Goal: Information Seeking & Learning: Understand process/instructions

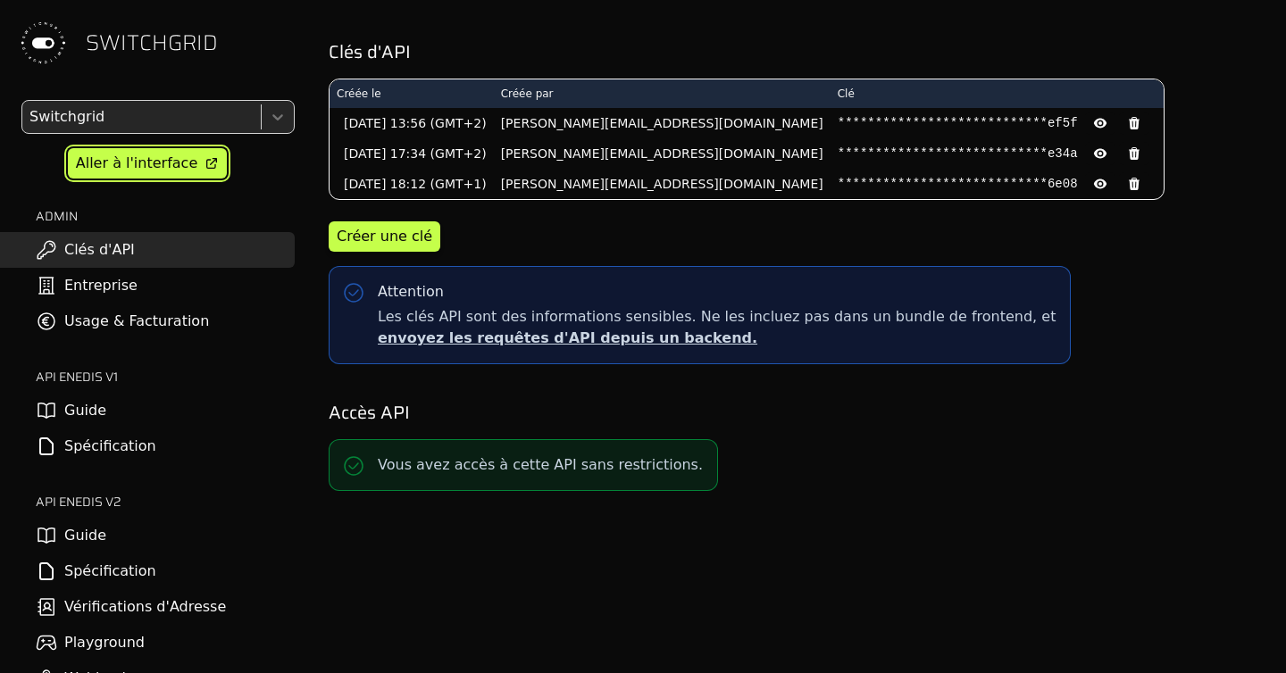
click at [157, 169] on div "Aller à l'interface" at bounding box center [136, 163] width 121 height 21
click at [118, 539] on link "Guide" at bounding box center [147, 536] width 295 height 36
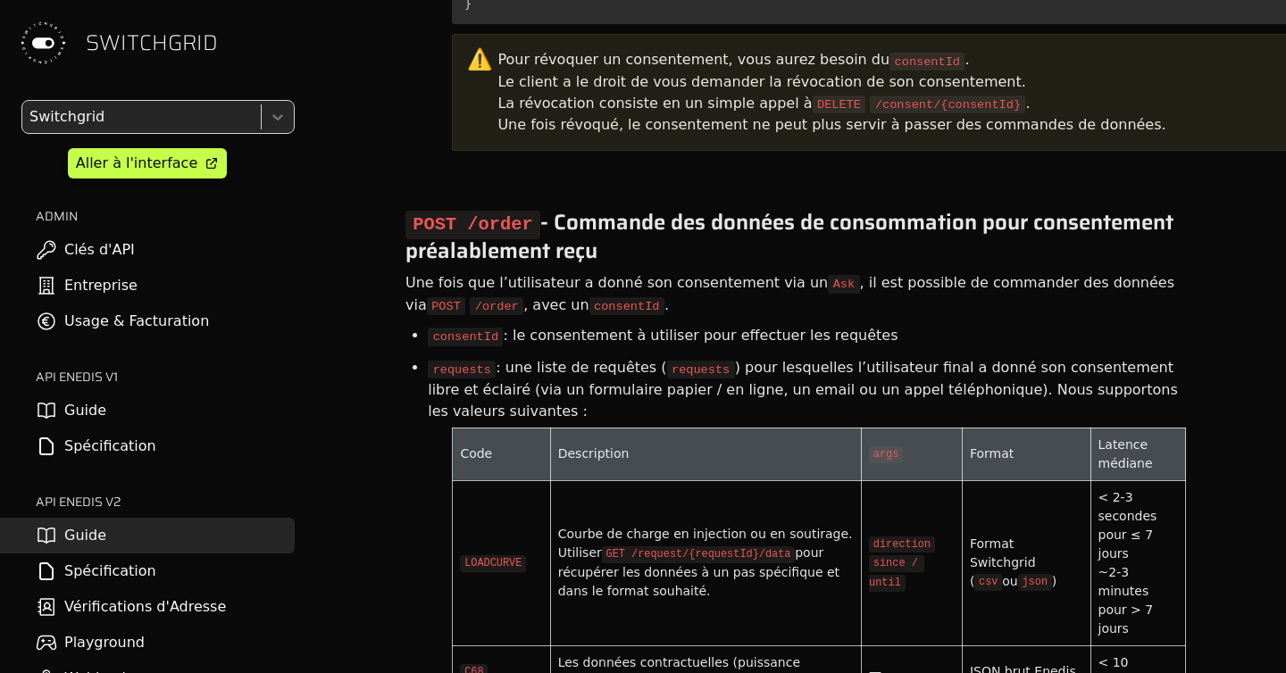
scroll to position [6129, 0]
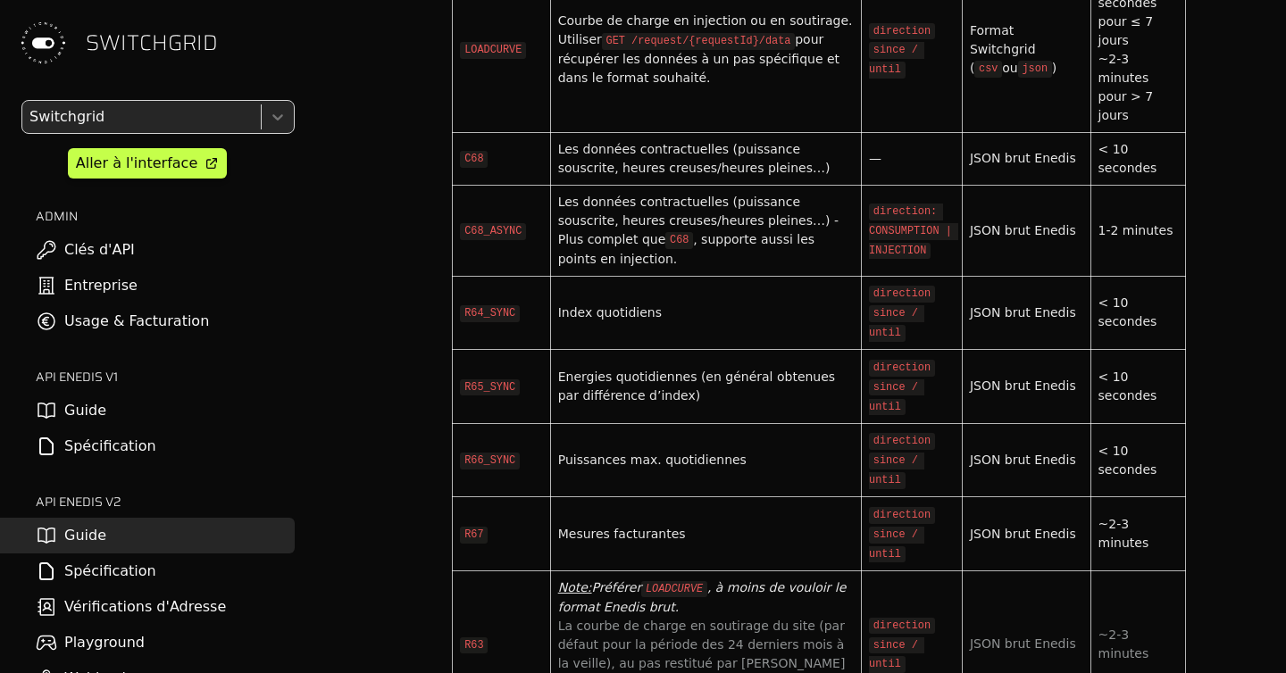
click at [210, 566] on link "Spécification" at bounding box center [147, 572] width 295 height 36
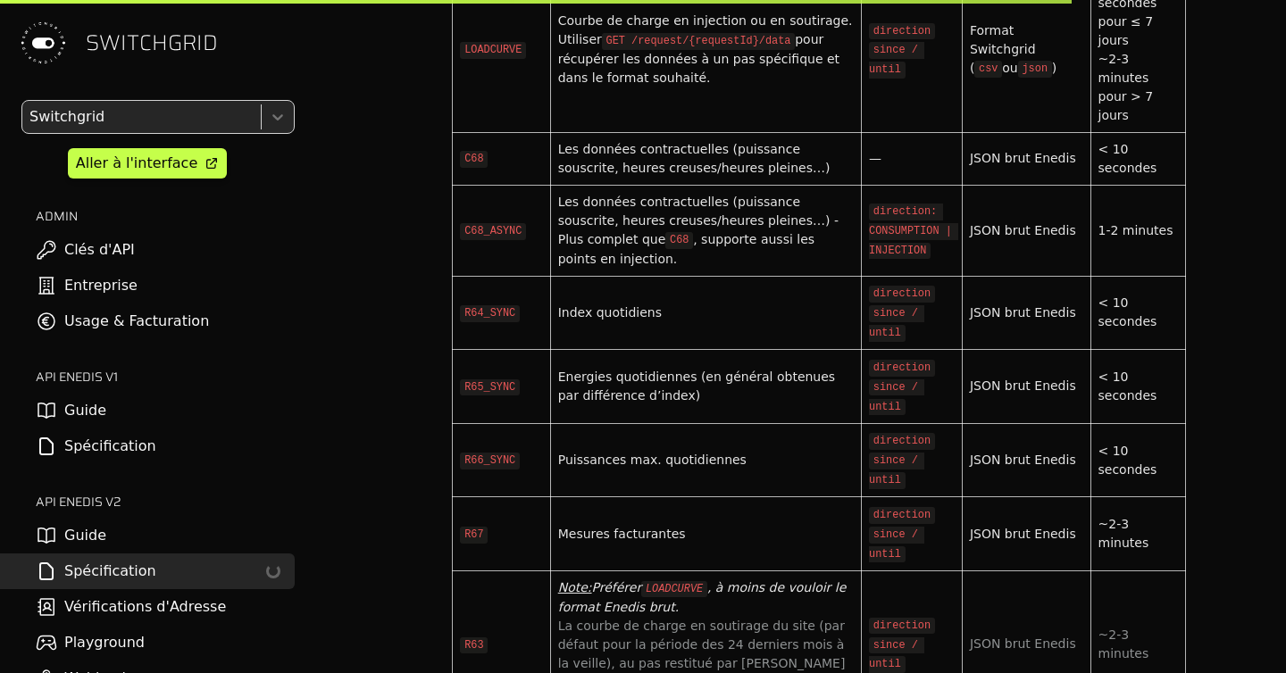
select select "**********"
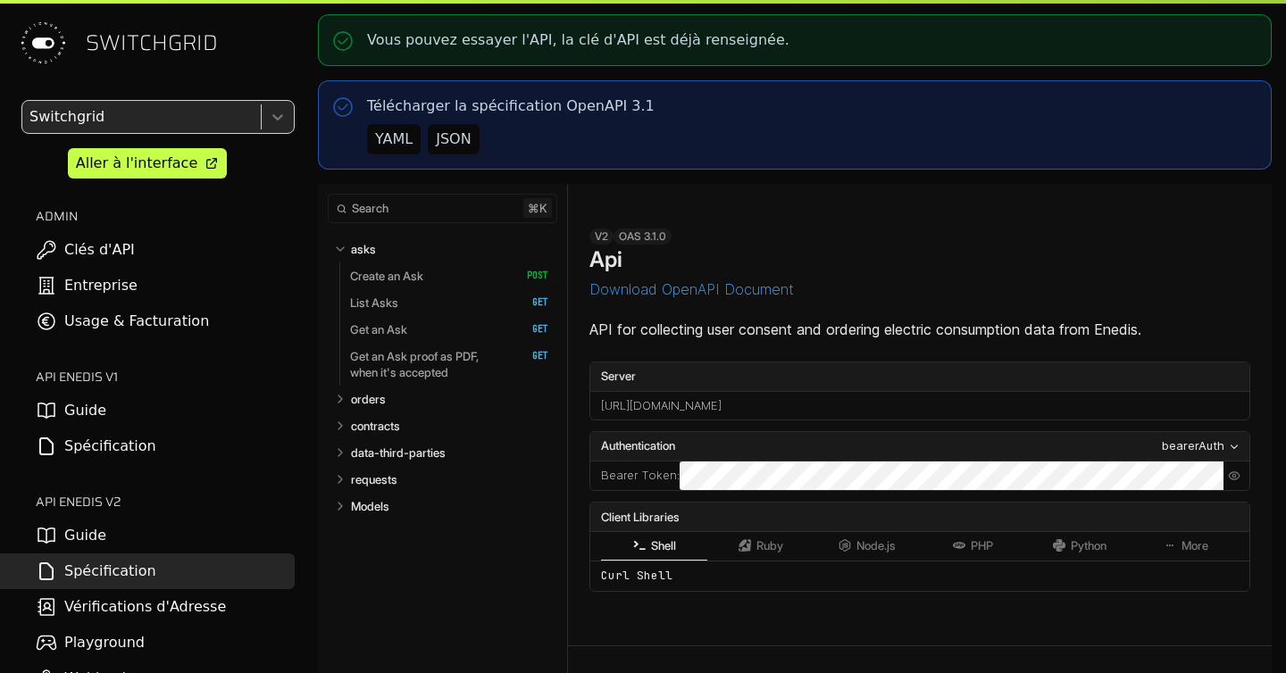
select select "**********"
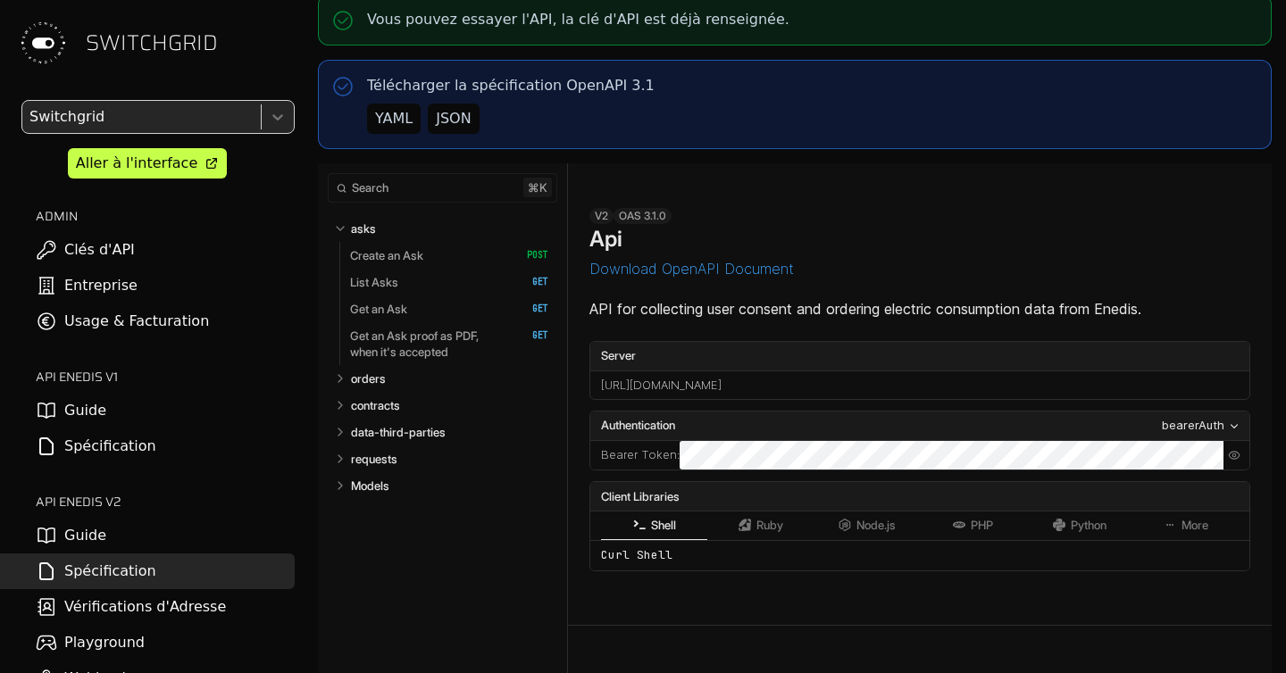
select select "**********"
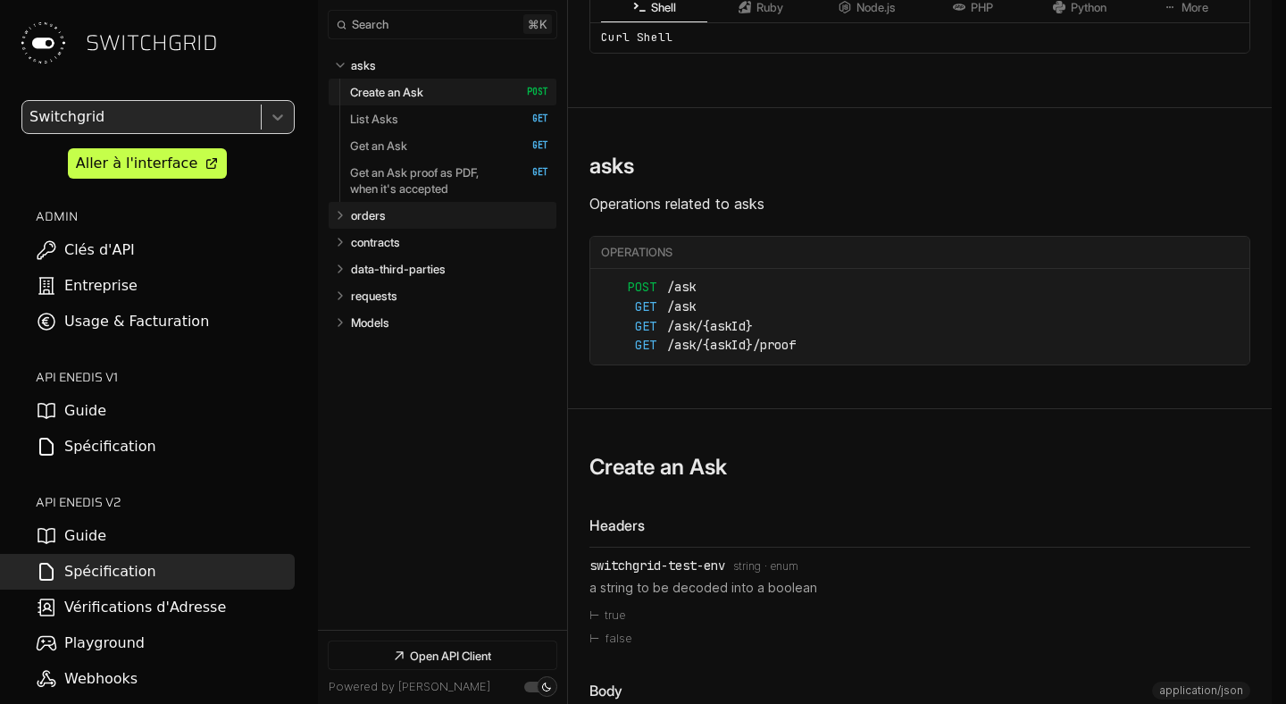
scroll to position [510, 0]
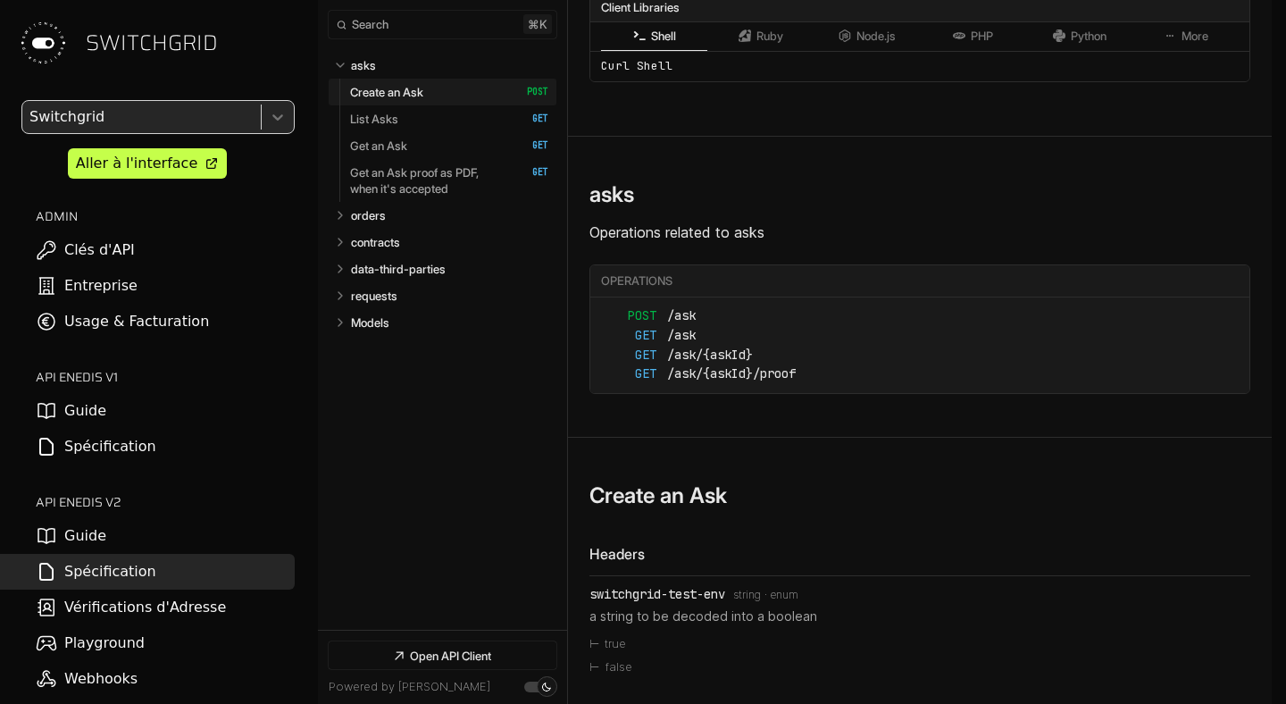
click at [93, 529] on link "Guide" at bounding box center [147, 536] width 295 height 36
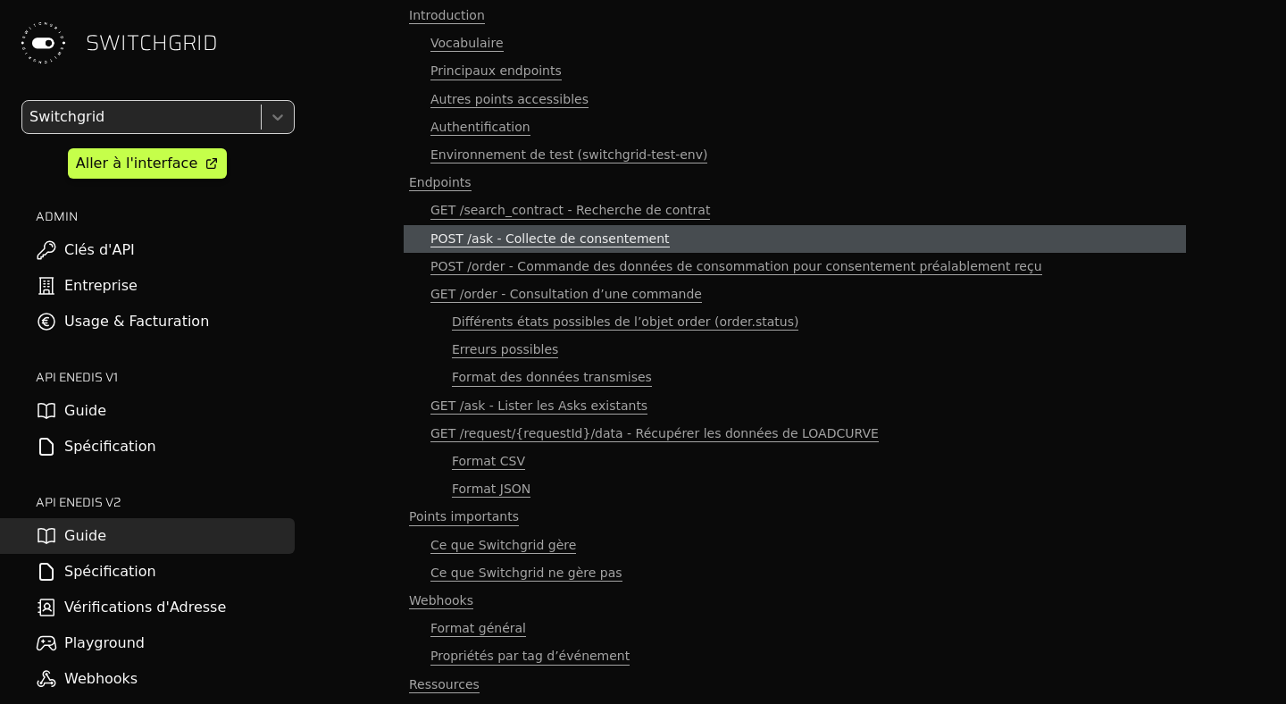
click at [553, 230] on span "POST /ask - Collecte de consentement" at bounding box center [549, 238] width 239 height 17
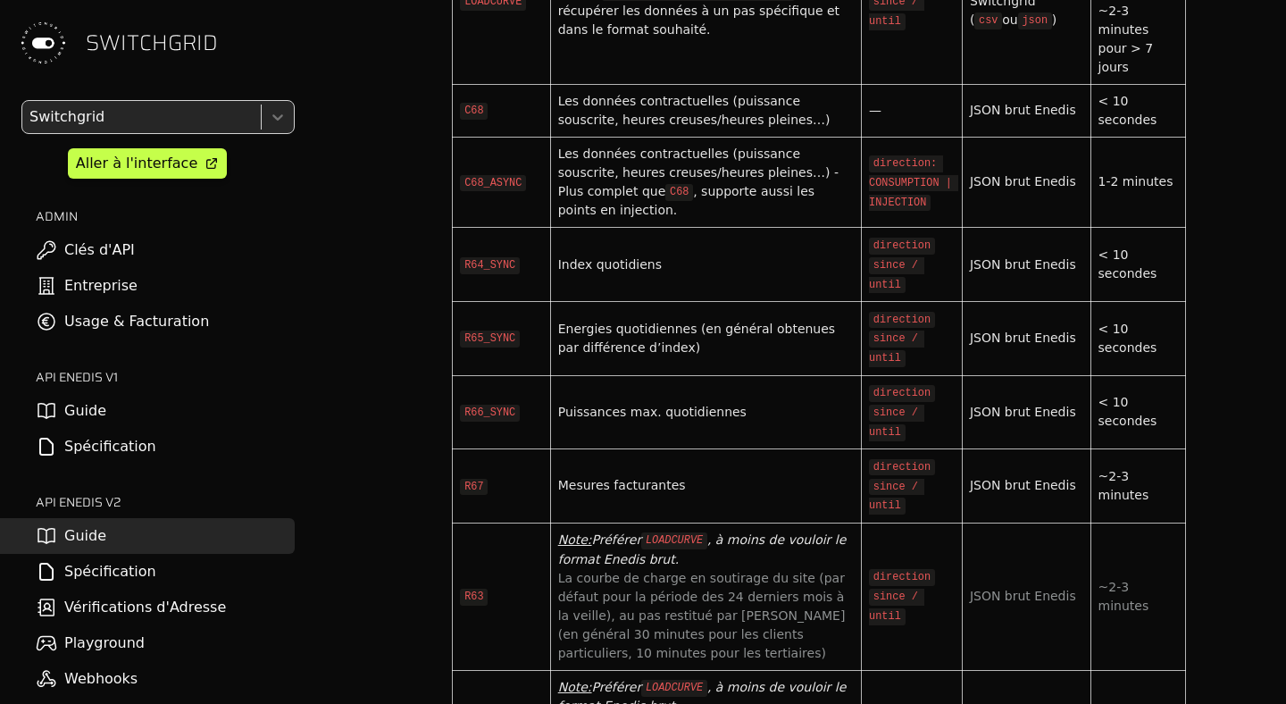
scroll to position [6628, 0]
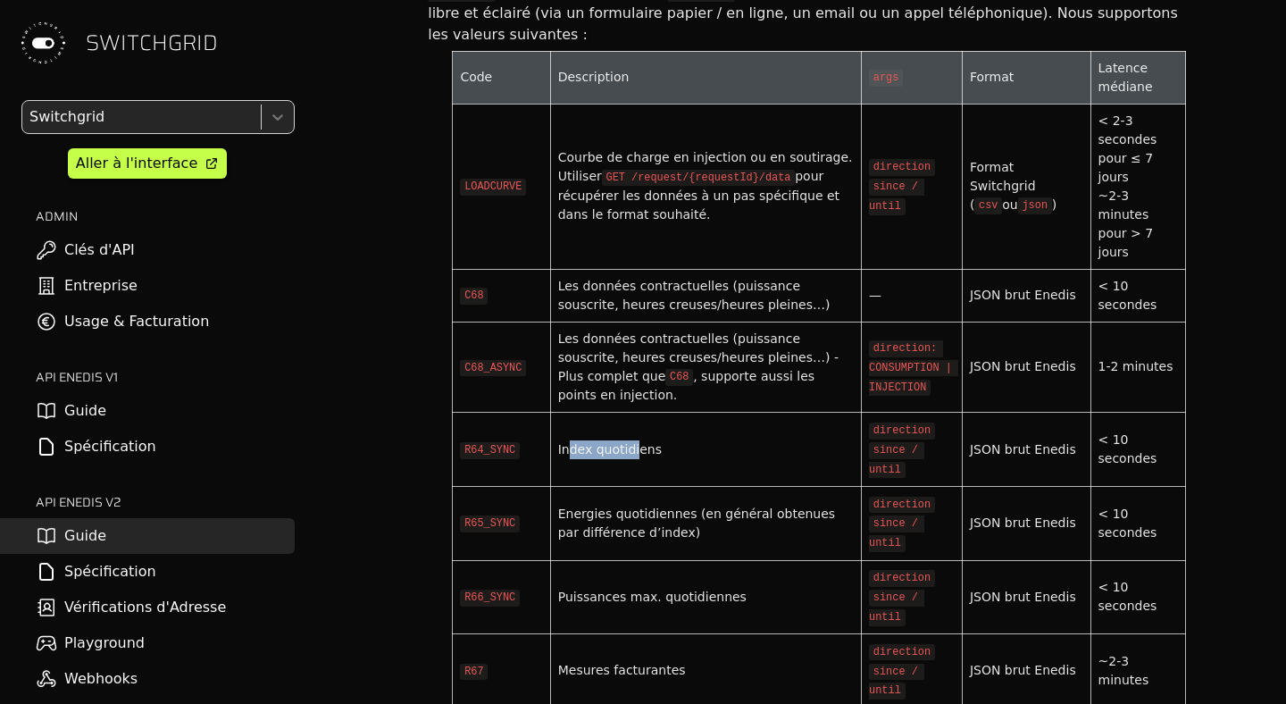
drag, startPoint x: 568, startPoint y: 265, endPoint x: 631, endPoint y: 266, distance: 63.4
click at [632, 440] on div "Index quotidiens" at bounding box center [706, 449] width 296 height 19
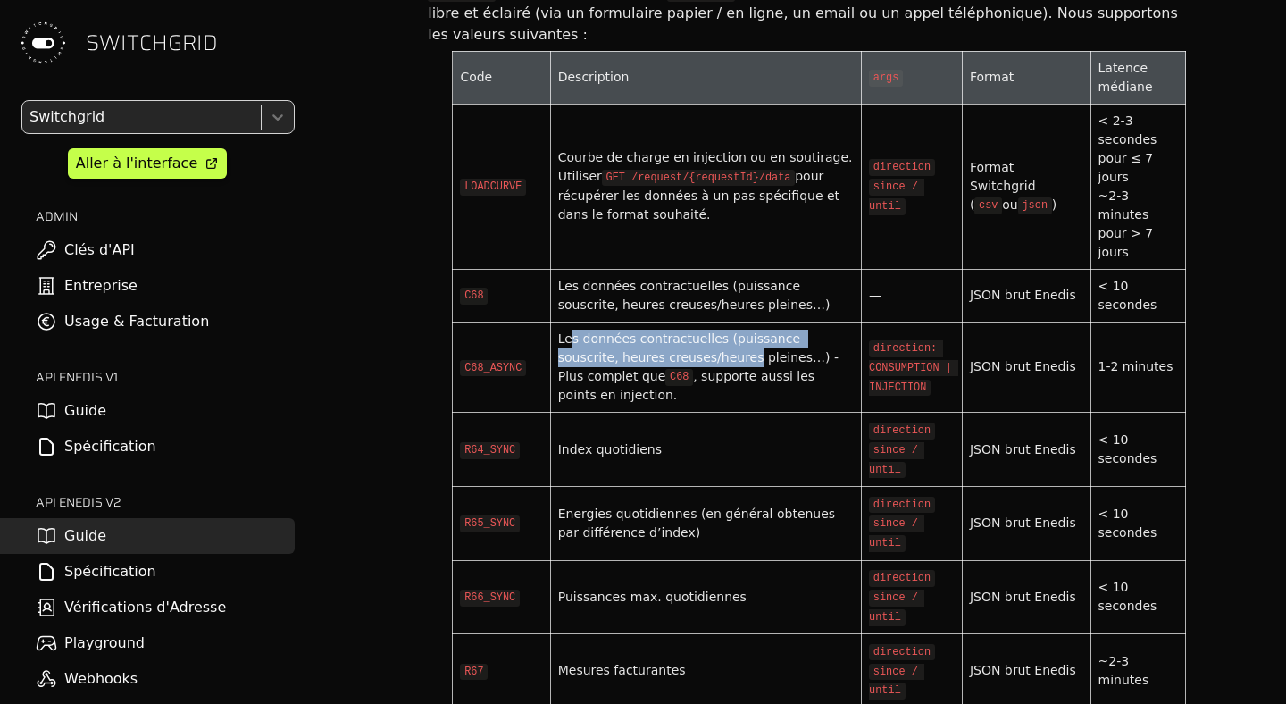
drag, startPoint x: 573, startPoint y: 175, endPoint x: 687, endPoint y: 190, distance: 114.4
click at [687, 330] on div "Les données contractuelles (puissance souscrite, heures creuses/heures pleines……" at bounding box center [706, 368] width 296 height 76
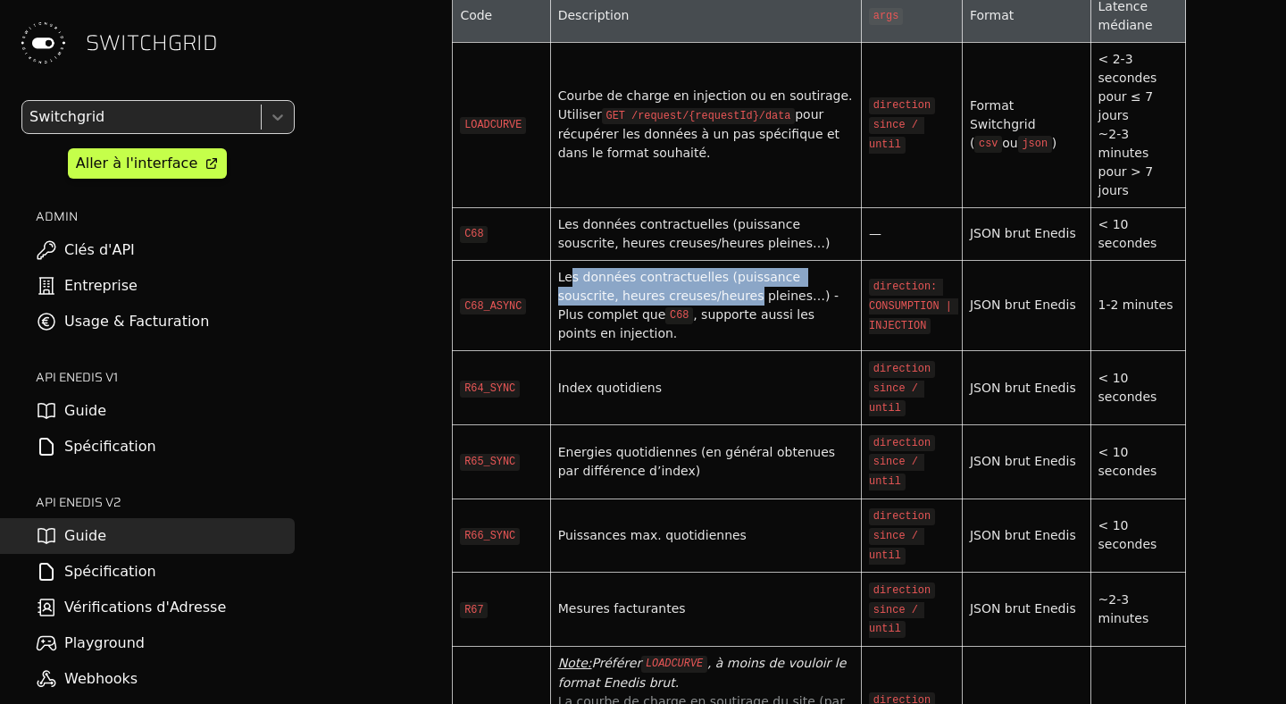
scroll to position [6697, 0]
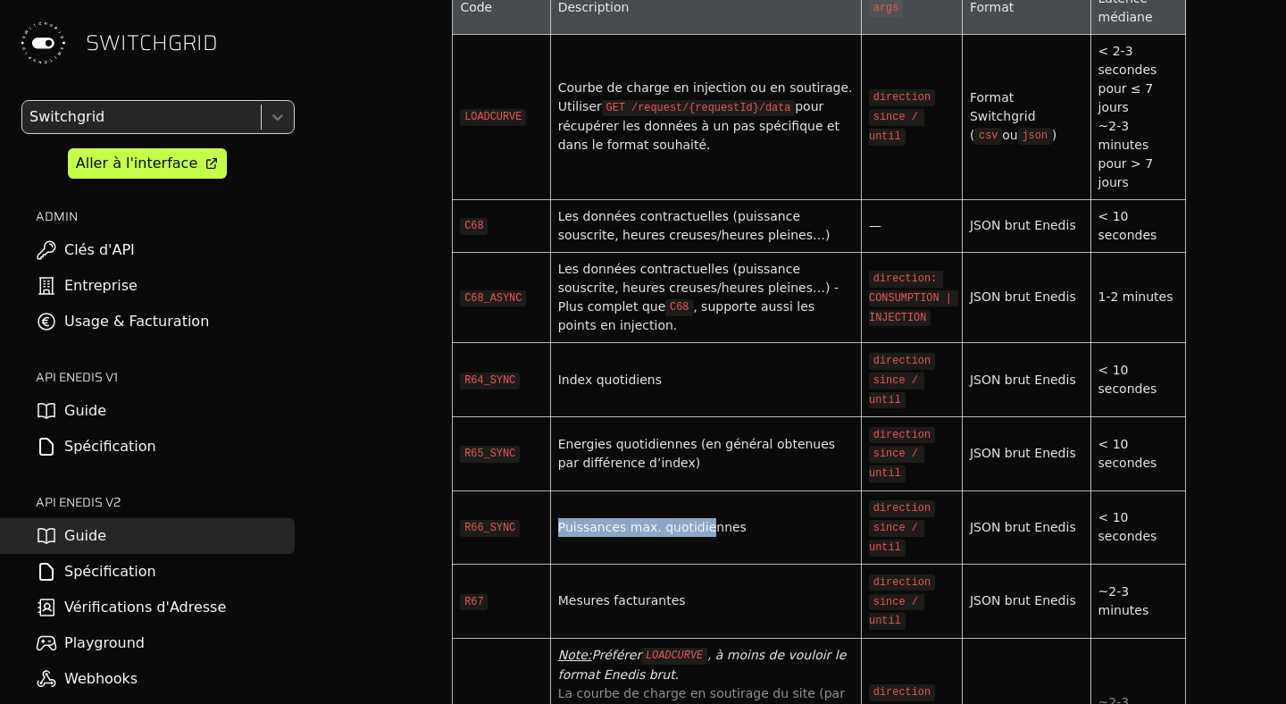
drag, startPoint x: 567, startPoint y: 325, endPoint x: 703, endPoint y: 336, distance: 136.2
click at [703, 490] on td "Puissances max. quotidiennes" at bounding box center [705, 527] width 311 height 74
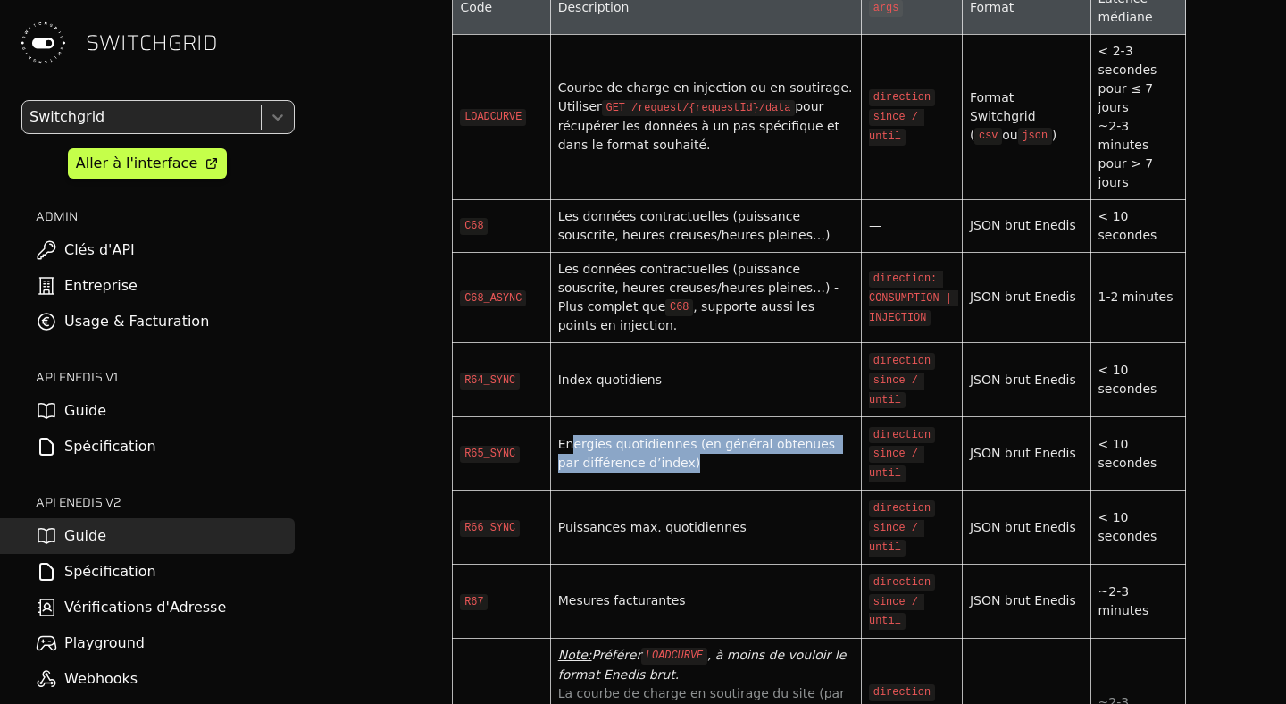
drag, startPoint x: 668, startPoint y: 269, endPoint x: 574, endPoint y: 258, distance: 94.4
click at [574, 435] on div "Energies quotidiennes (en général obtenues par différence d’index)" at bounding box center [706, 454] width 296 height 38
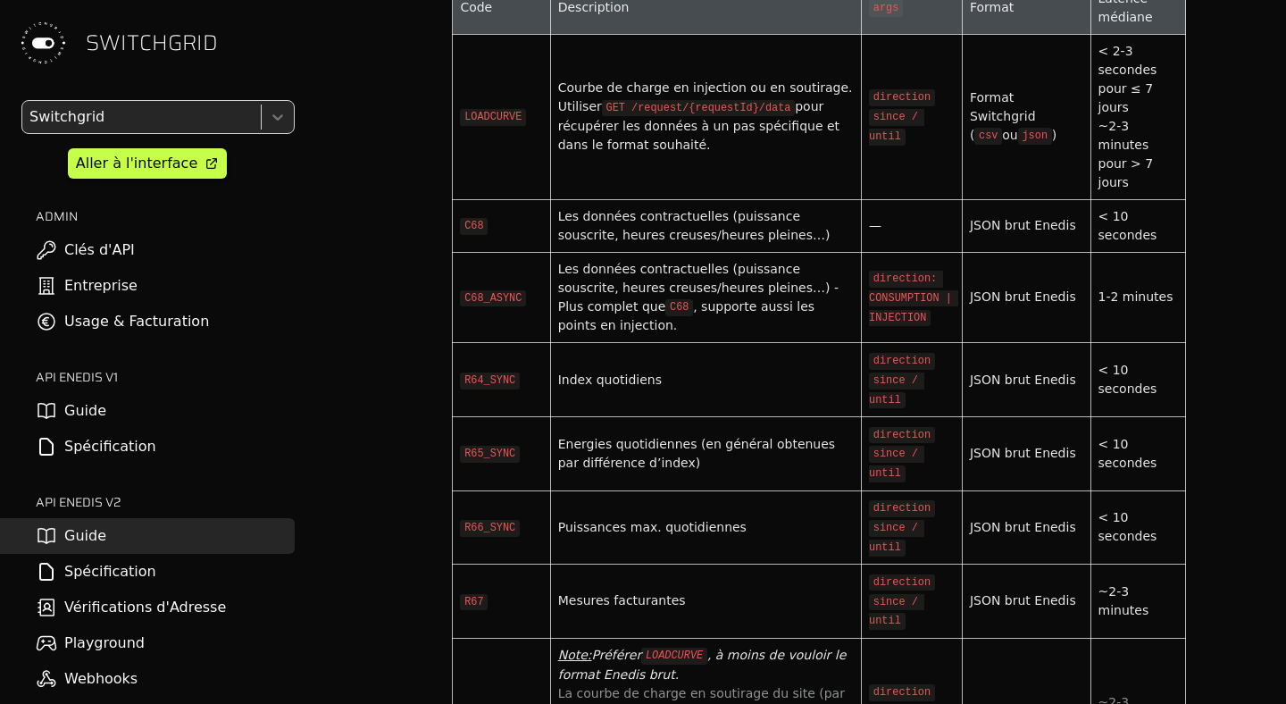
click at [594, 591] on div "Mesures facturantes" at bounding box center [706, 600] width 296 height 19
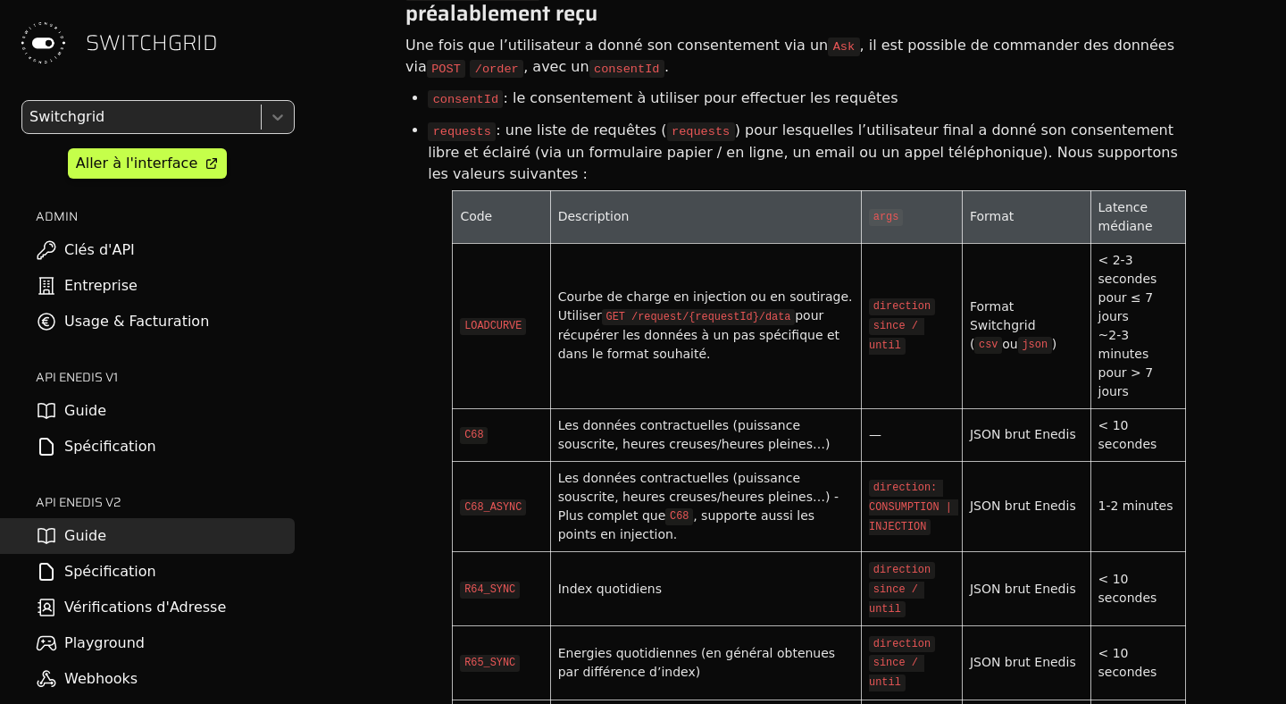
scroll to position [6486, 0]
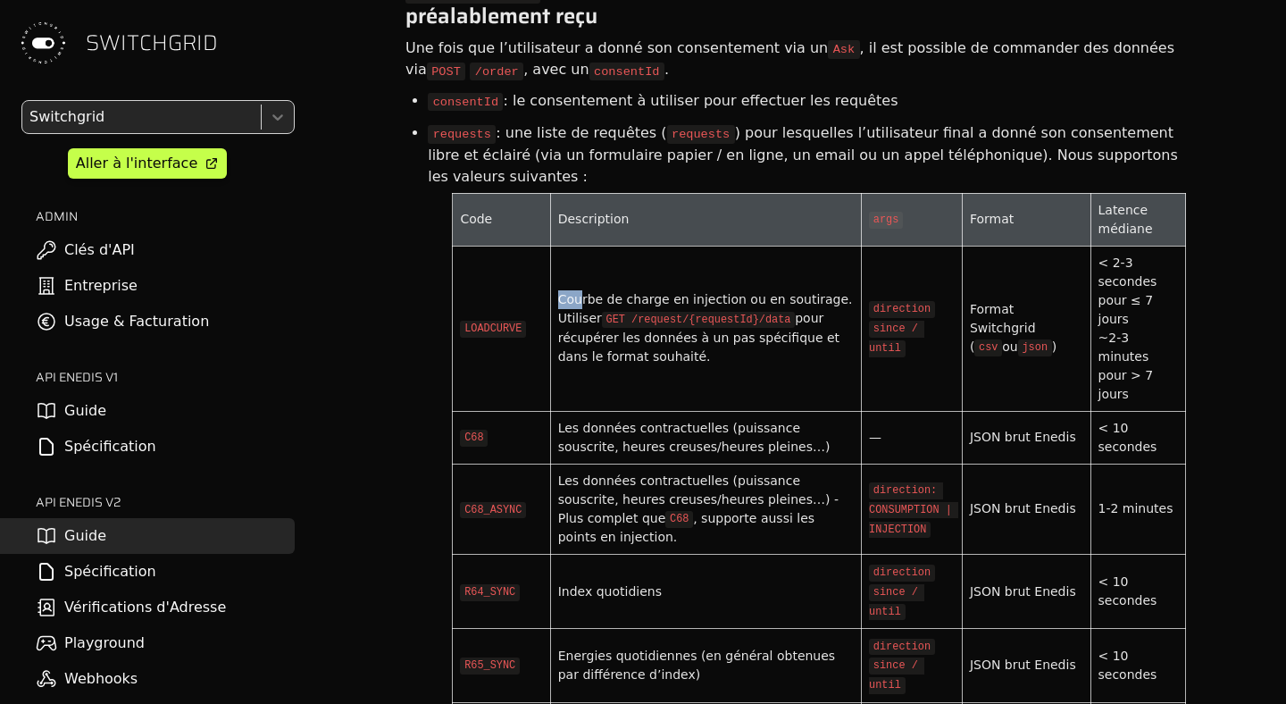
drag, startPoint x: 579, startPoint y: 153, endPoint x: 622, endPoint y: 143, distance: 44.0
click at [622, 246] on td "Courbe de charge en injection ou en soutirage. Utiliser GET /request/{requestId…" at bounding box center [705, 328] width 311 height 165
drag, startPoint x: 622, startPoint y: 143, endPoint x: 622, endPoint y: 188, distance: 44.6
click at [622, 246] on td "Courbe de charge en injection ou en soutirage. Utiliser GET /request/{requestId…" at bounding box center [705, 328] width 311 height 165
